Goal: Task Accomplishment & Management: Use online tool/utility

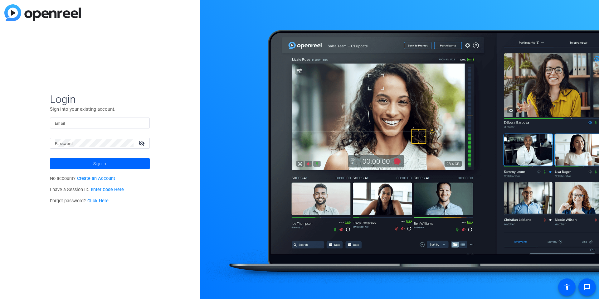
click at [103, 124] on input "Email" at bounding box center [100, 122] width 90 height 7
type input "[PERSON_NAME][EMAIL_ADDRESS][PERSON_NAME][DOMAIN_NAME]"
click at [50, 158] on button "Sign in" at bounding box center [100, 163] width 100 height 11
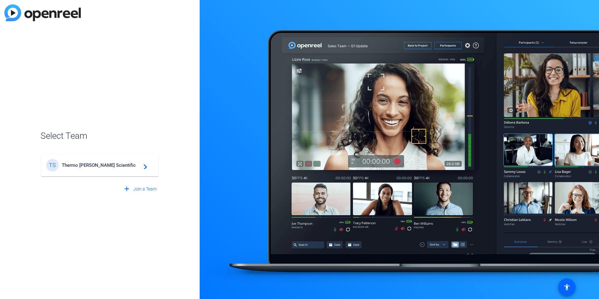
click at [104, 171] on div "TS Thermo [PERSON_NAME] Scientific navigate_next" at bounding box center [99, 165] width 107 height 12
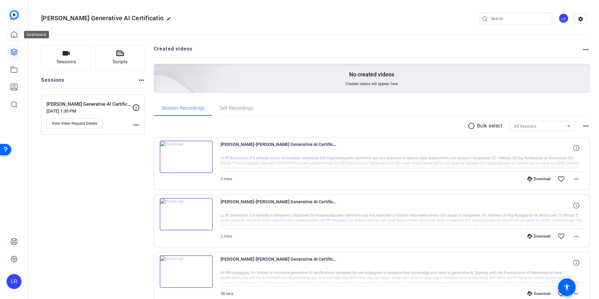
click at [16, 37] on icon at bounding box center [13, 34] width 7 height 7
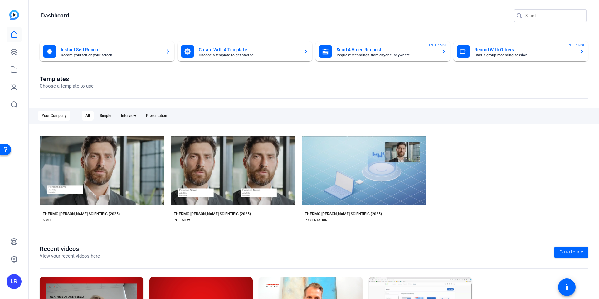
click at [353, 50] on mat-card-title "Send A Video Request" at bounding box center [387, 49] width 100 height 7
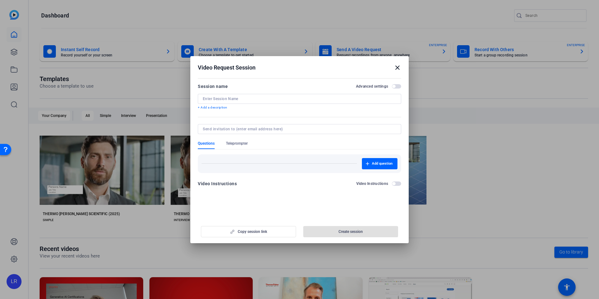
click at [276, 99] on input at bounding box center [300, 98] width 194 height 5
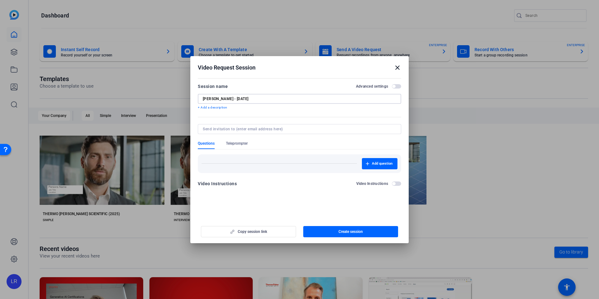
type input "[PERSON_NAME] - [DATE]"
click at [297, 130] on input at bounding box center [298, 129] width 191 height 5
click at [226, 129] on input at bounding box center [298, 129] width 191 height 5
click at [324, 118] on form "Session name Advanced settings [PERSON_NAME] - [DATE] + Add a description Quest…" at bounding box center [300, 137] width 204 height 109
click at [395, 87] on span "button" at bounding box center [393, 86] width 3 height 3
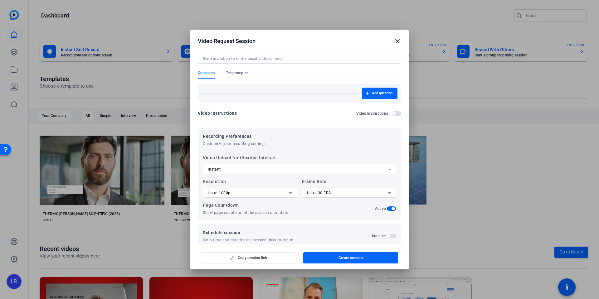
scroll to position [47, 0]
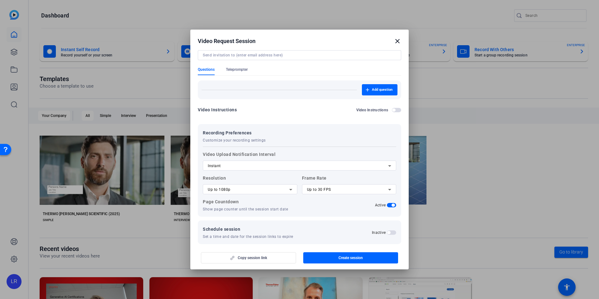
click at [265, 259] on div "Copy session link Create session" at bounding box center [300, 256] width 204 height 16
click at [346, 258] on span "Create session" at bounding box center [351, 258] width 24 height 5
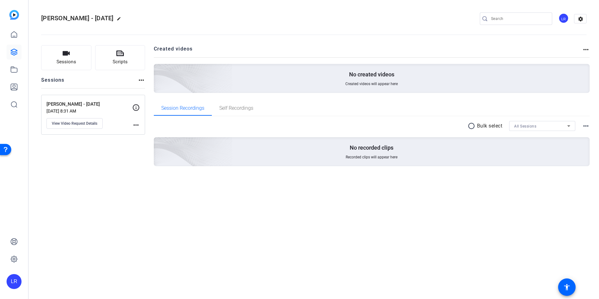
click at [137, 125] on mat-icon "more_horiz" at bounding box center [135, 124] width 7 height 7
click at [135, 109] on div at bounding box center [299, 149] width 599 height 299
click at [135, 109] on icon at bounding box center [135, 107] width 7 height 7
click at [96, 123] on span "View Video Request Details" at bounding box center [75, 123] width 46 height 5
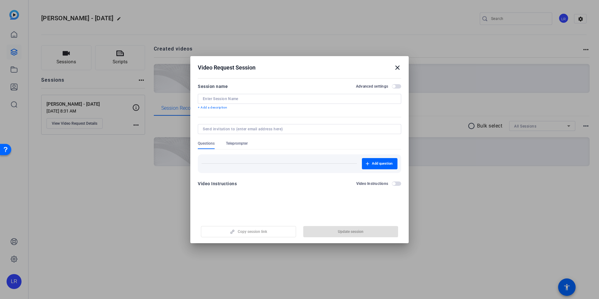
type input "[PERSON_NAME] - [DATE]"
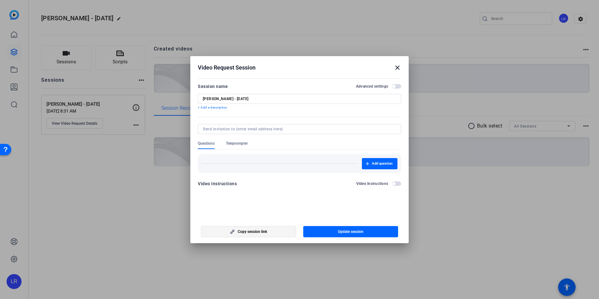
click at [256, 231] on span "Copy session link" at bounding box center [252, 231] width 29 height 5
click at [395, 65] on mat-icon "close" at bounding box center [397, 67] width 7 height 7
